Goal: Information Seeking & Learning: Find specific page/section

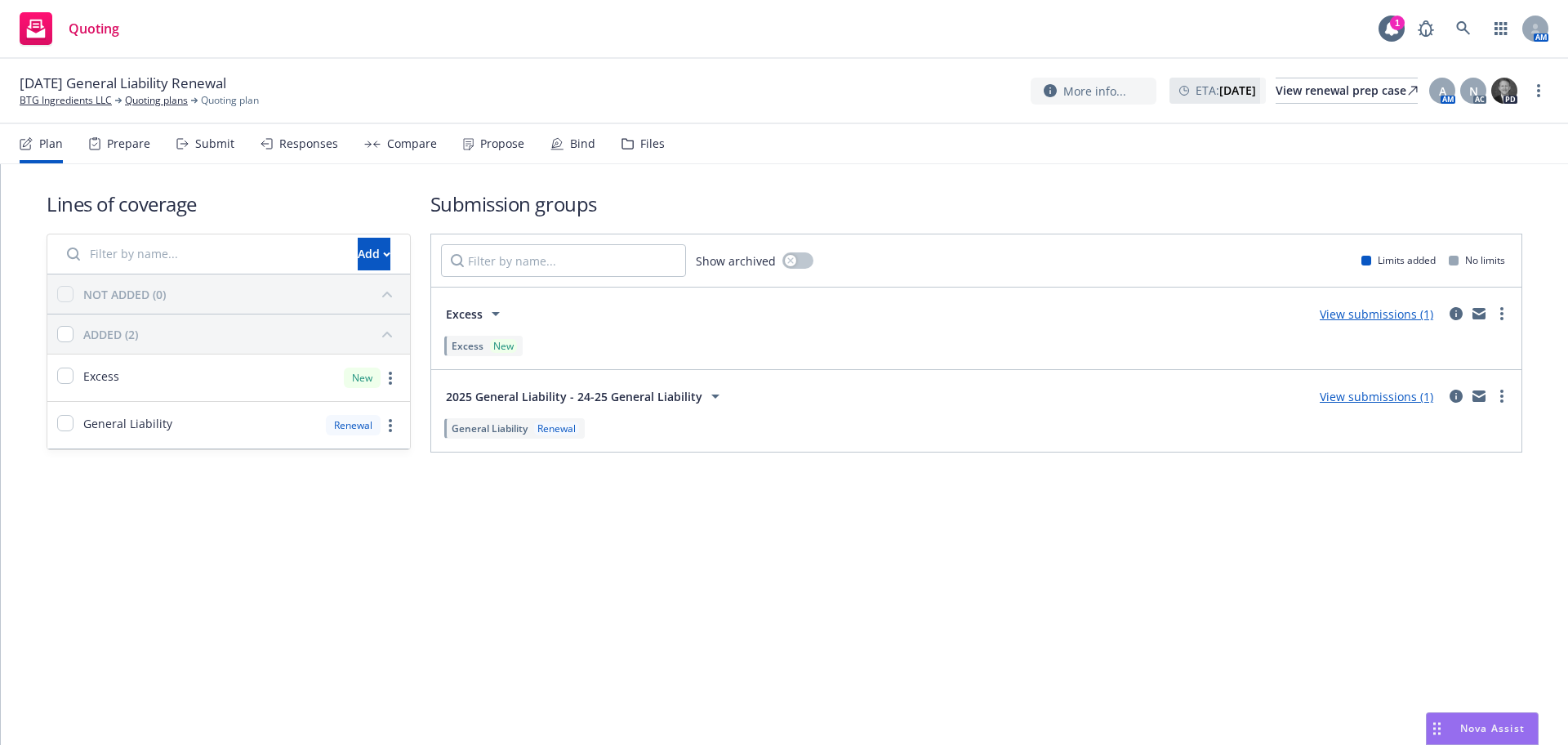
click at [469, 148] on div "Propose" at bounding box center [494, 143] width 61 height 39
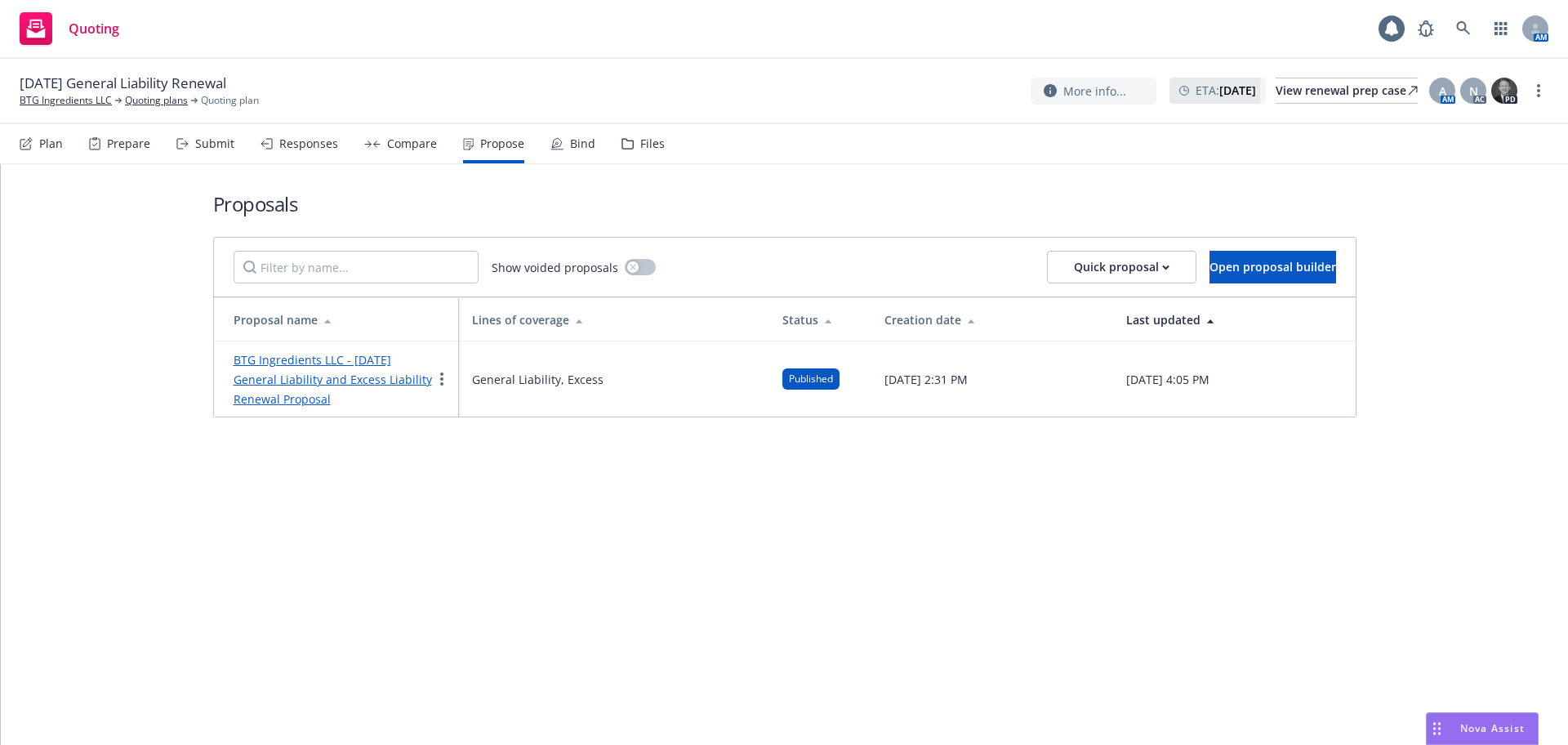
click at [326, 376] on link "BTG Ingredients LLC - 8/17/2025 General Liability and Excess Liability Renewal …" at bounding box center [333, 379] width 198 height 54
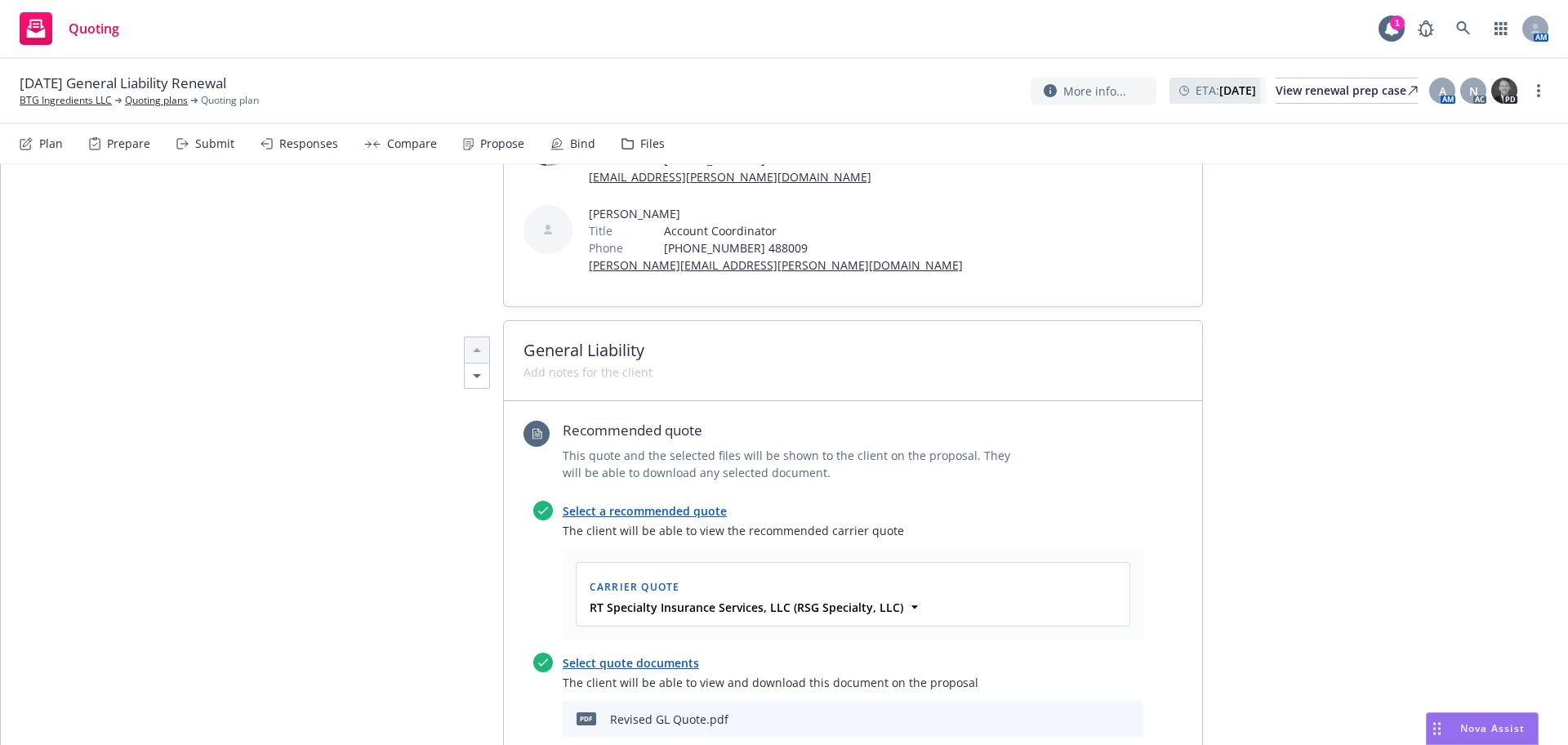
scroll to position [408, 0]
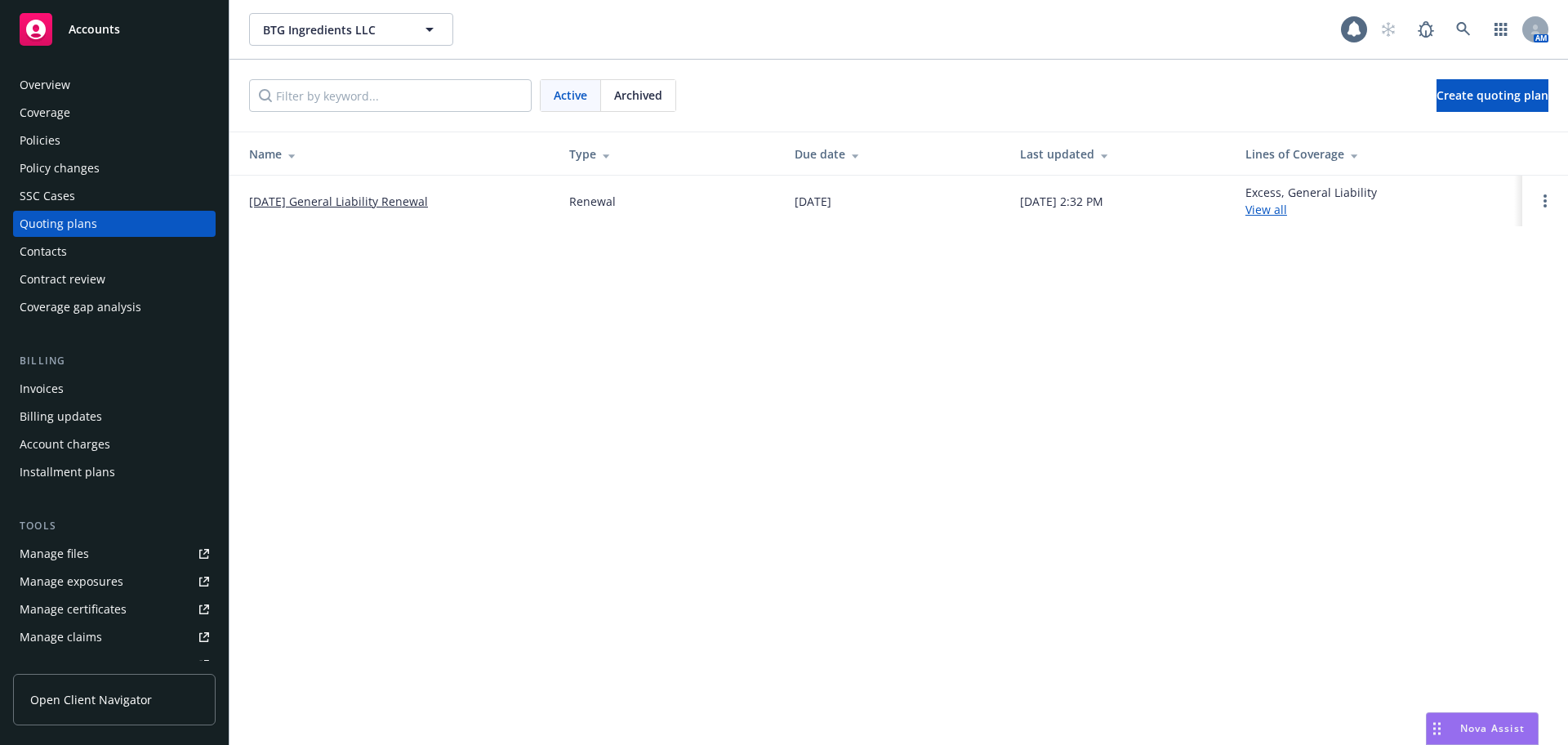
click at [59, 561] on div "Manage files" at bounding box center [54, 554] width 69 height 26
click at [343, 201] on link "08/17/25 General Liability Renewal" at bounding box center [338, 201] width 179 height 17
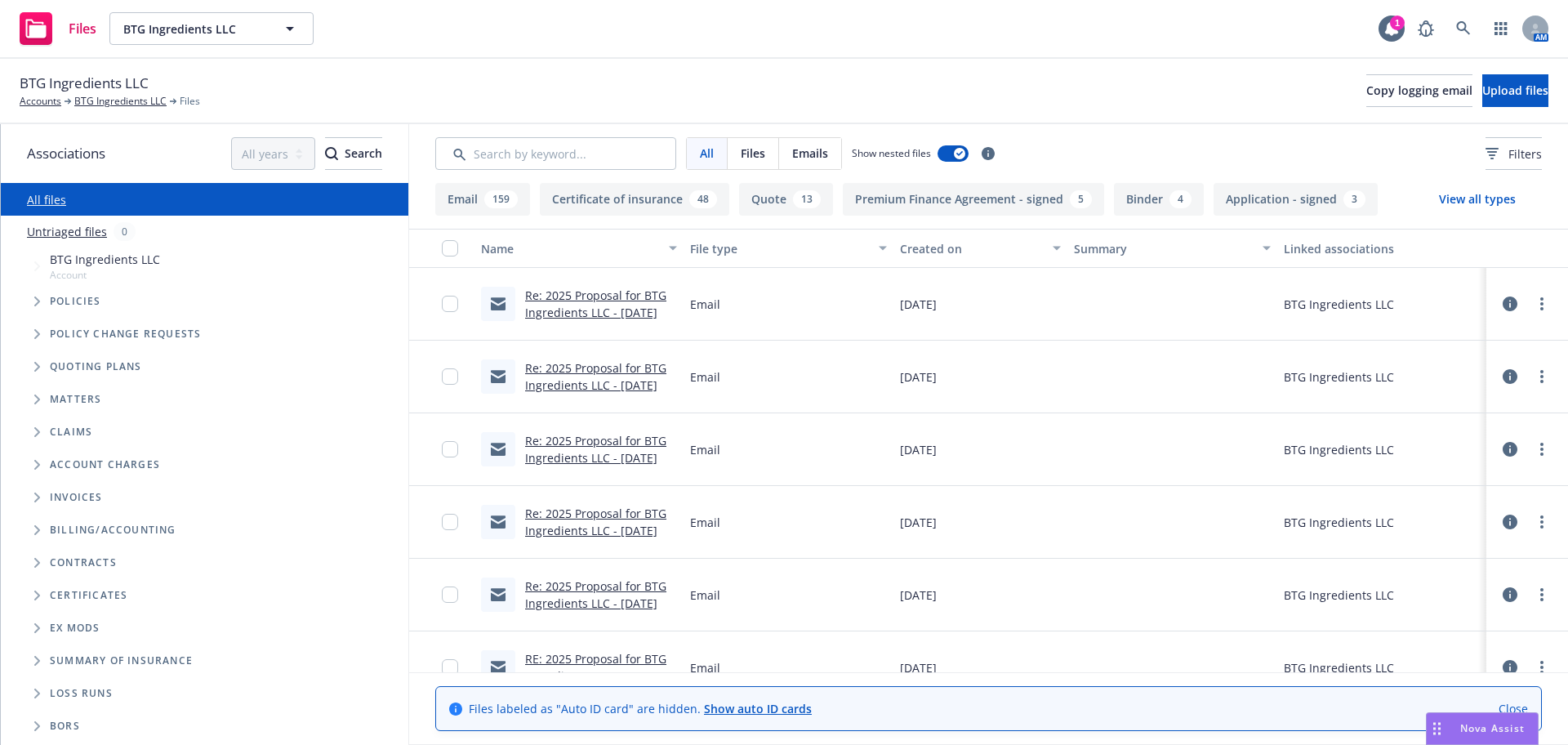
click at [33, 300] on span "Tree Example" at bounding box center [36, 301] width 26 height 26
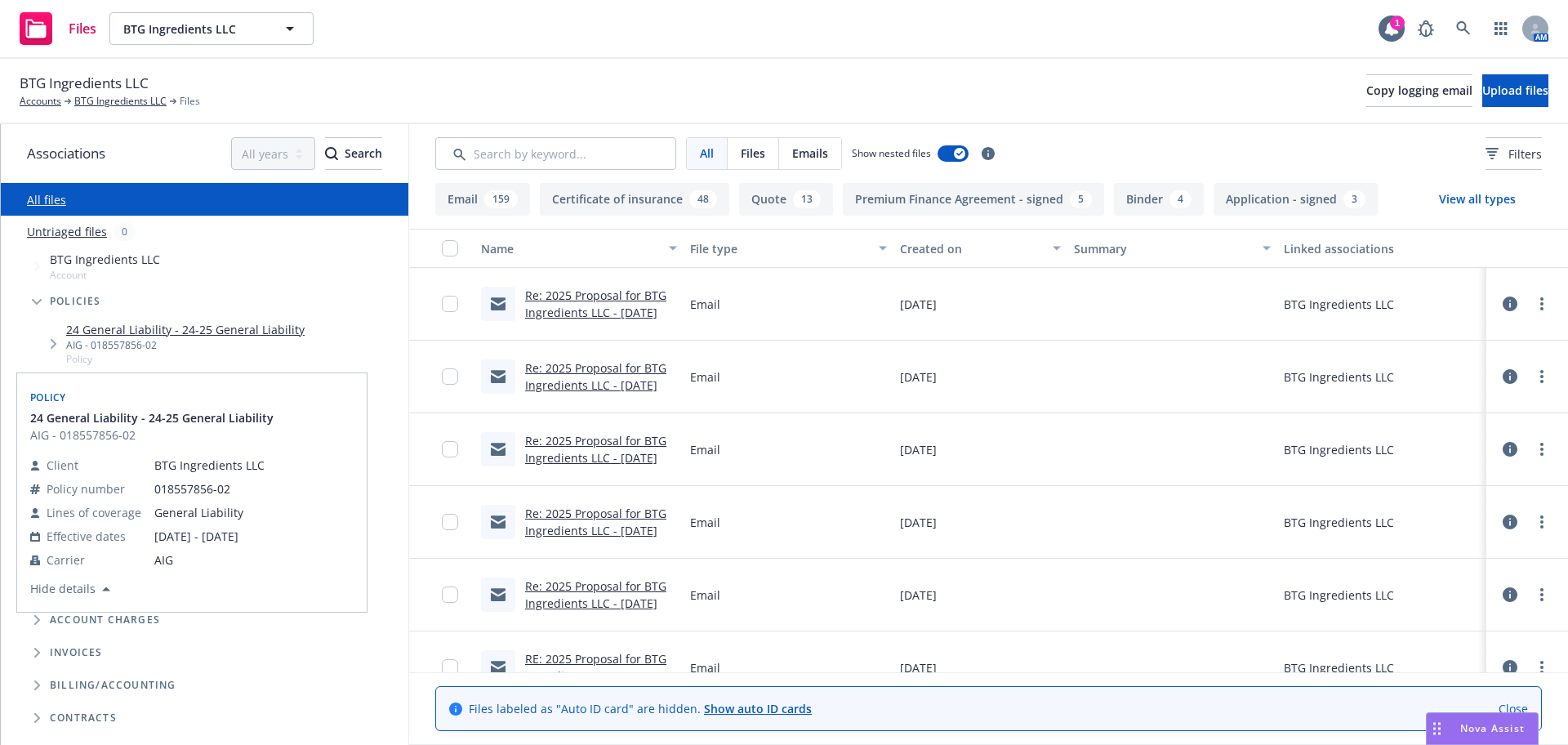
click at [136, 331] on link "24 General Liability - 24-25 General Liability" at bounding box center [186, 330] width 238 height 17
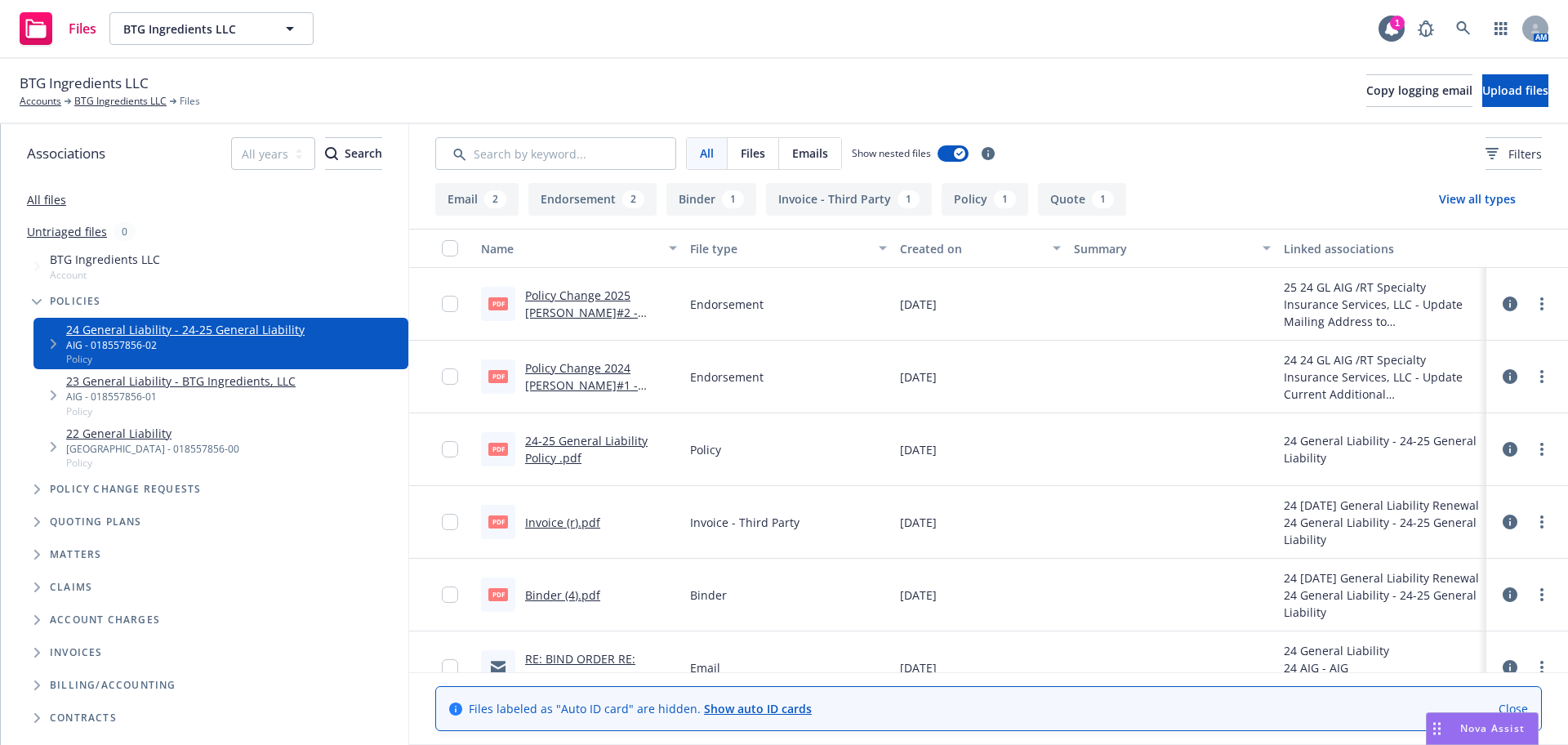
click at [543, 451] on link "24-25 General Liability Policy .pdf" at bounding box center [587, 450] width 123 height 33
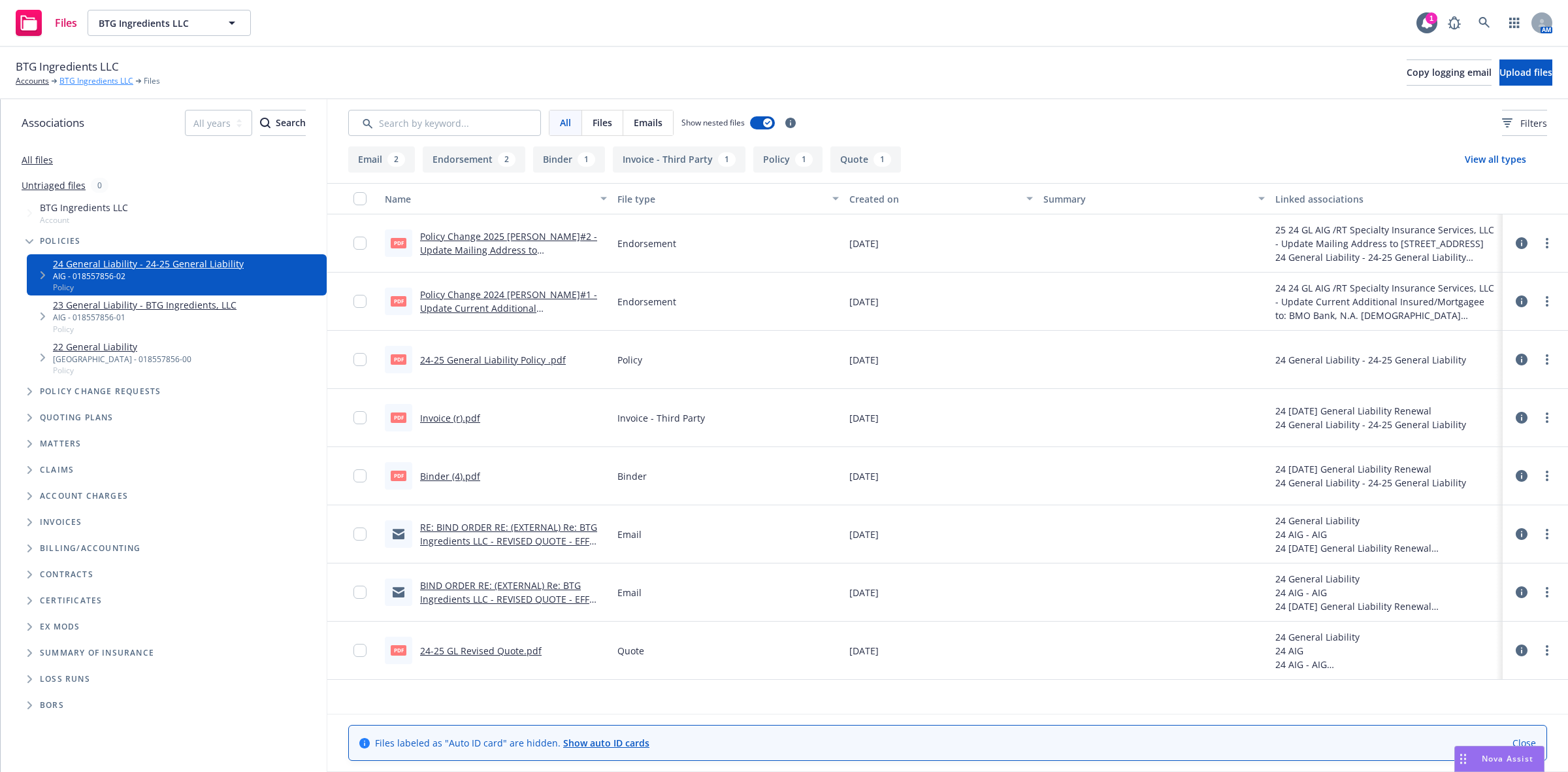
click at [80, 79] on link "BTG Ingredients LLC" at bounding box center [96, 81] width 74 height 12
